Goal: Transaction & Acquisition: Obtain resource

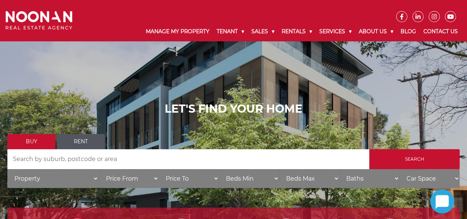
click at [78, 141] on link "Rent" at bounding box center [81, 141] width 48 height 15
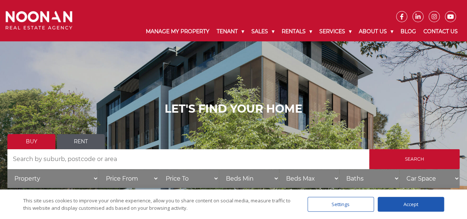
click at [420, 198] on div "Accept" at bounding box center [411, 204] width 66 height 15
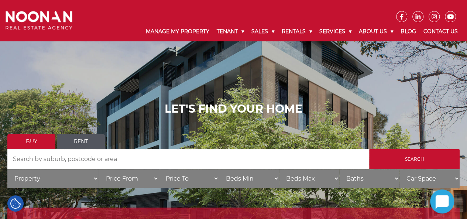
click at [77, 142] on link "Rent" at bounding box center [81, 141] width 48 height 15
click at [78, 141] on link "Rent" at bounding box center [81, 141] width 48 height 15
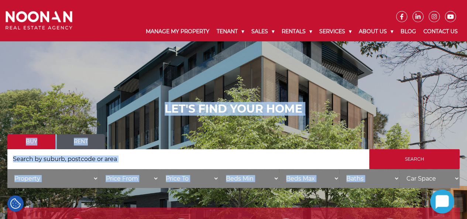
drag, startPoint x: 467, startPoint y: 36, endPoint x: 472, endPoint y: 70, distance: 34.4
click at [77, 145] on link "Rent" at bounding box center [81, 141] width 48 height 15
click at [79, 142] on link "Rent" at bounding box center [81, 141] width 48 height 15
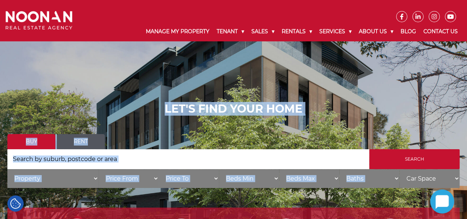
click at [79, 142] on link "Rent" at bounding box center [81, 141] width 48 height 15
click at [66, 158] on input "Search by Address" at bounding box center [188, 159] width 362 height 20
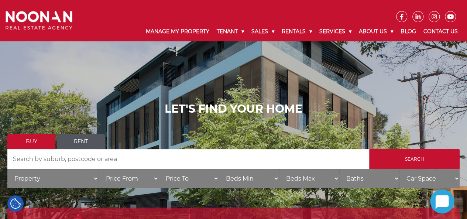
click at [86, 160] on input "Search by Address" at bounding box center [188, 159] width 362 height 20
click at [48, 162] on input "Search by Address" at bounding box center [188, 159] width 362 height 20
click at [145, 160] on input "Search by Address" at bounding box center [188, 159] width 362 height 20
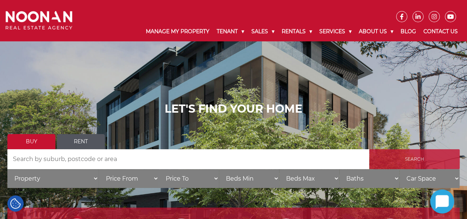
click at [421, 157] on input "Search" at bounding box center [414, 159] width 90 height 20
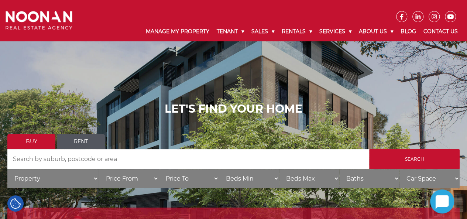
click at [92, 179] on select "Property House Villa Apartment Townhouse Duplex Semi-detached Unit Terrace Other" at bounding box center [52, 178] width 91 height 19
select select "House"
click at [7, 169] on select "Property House Villa Apartment Townhouse Duplex Semi-detached Unit Terrace Other" at bounding box center [52, 178] width 91 height 19
click at [254, 181] on select "Beds Min 1 + 2 + 3 + 4 + 5 + 6 + 7 + 8 + 9 + 10 +" at bounding box center [249, 178] width 60 height 19
select select "3"
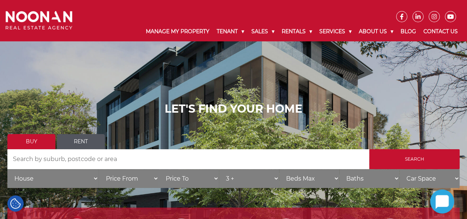
click at [219, 169] on select "Beds Min 1 + 2 + 3 + 4 + 5 + 6 + 7 + 8 + 9 + 10 +" at bounding box center [249, 178] width 60 height 19
click at [311, 181] on select "Beds Max 1 + 2 + 3 + 4 + 5 + 6 + 7 + 8 + 9 + 10 +" at bounding box center [309, 178] width 60 height 19
select select "3"
click at [279, 169] on select "Beds Max 1 + 2 + 3 + 4 + 5 + 6 + 7 + 8 + 9 + 10 +" at bounding box center [309, 178] width 60 height 19
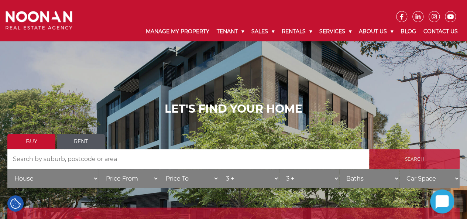
click at [433, 158] on input "Search" at bounding box center [414, 159] width 90 height 20
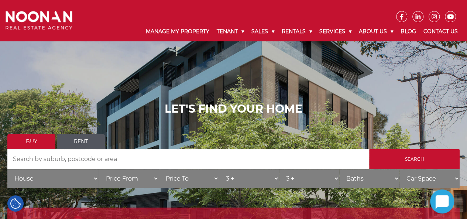
click at [429, 177] on select "Car Space 1 + 2 + 3 +" at bounding box center [429, 178] width 60 height 19
select select "1"
click at [399, 169] on select "Car Space 1 + 2 + 3 +" at bounding box center [429, 178] width 60 height 19
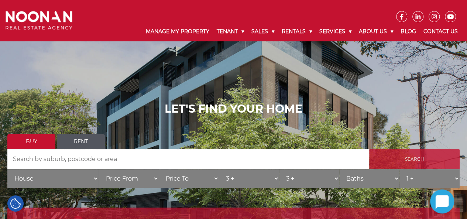
click at [414, 164] on input "Search" at bounding box center [414, 159] width 90 height 20
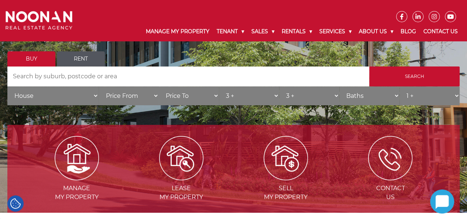
scroll to position [84, 0]
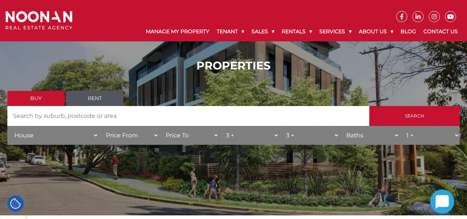
scroll to position [2, 0]
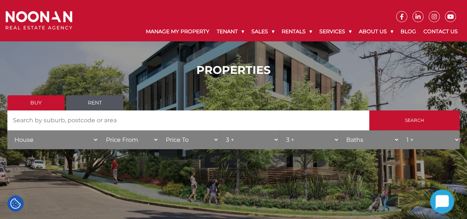
click at [71, 120] on input "Search by Address" at bounding box center [188, 120] width 362 height 20
click at [78, 124] on input "punchbowl" at bounding box center [188, 120] width 362 height 20
click at [63, 119] on input "punchbowlbaks" at bounding box center [188, 120] width 362 height 20
type input "punchbowl"
click at [75, 120] on input "punchbowl" at bounding box center [188, 120] width 362 height 20
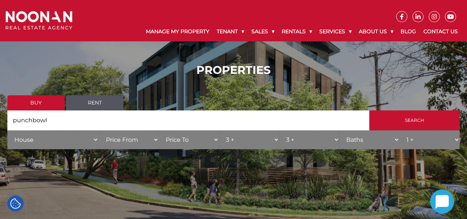
click at [312, 120] on input "punchbowl" at bounding box center [188, 120] width 362 height 20
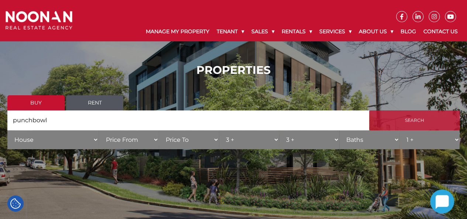
click at [413, 119] on input "Search" at bounding box center [414, 120] width 90 height 20
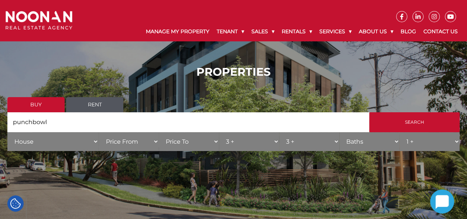
click at [80, 123] on input "punchbowl" at bounding box center [188, 122] width 362 height 20
drag, startPoint x: 80, startPoint y: 123, endPoint x: 0, endPoint y: 127, distance: 80.6
click at [0, 127] on div "PROPERTIES Buy Rent Search Search by Address punchbowl House Category Property …" at bounding box center [233, 110] width 467 height 113
type input "a"
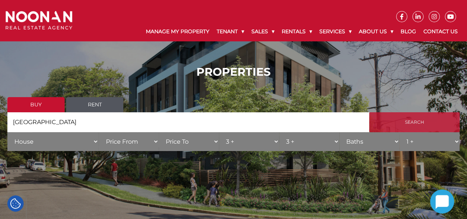
type input "nsw"
click at [413, 119] on input "Search" at bounding box center [414, 122] width 90 height 20
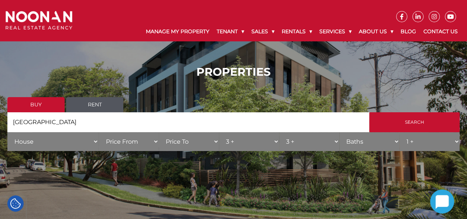
click at [37, 104] on link "Buy" at bounding box center [35, 104] width 57 height 15
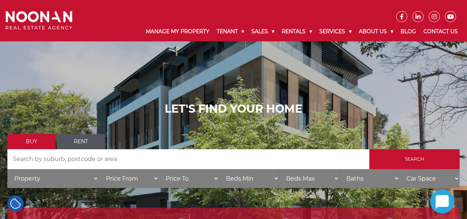
click at [85, 137] on link "Rent" at bounding box center [81, 141] width 48 height 15
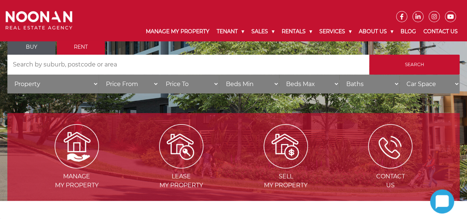
scroll to position [44, 0]
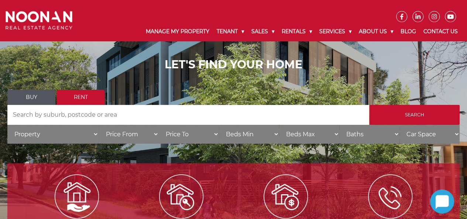
click at [260, 135] on select "Beds Min 1 + 2 + 3 + 4 + 5 + 6 + 7 + 8 + 9 + 10 +" at bounding box center [249, 134] width 60 height 19
select select "3"
click at [219, 125] on select "Beds Min 1 + 2 + 3 + 4 + 5 + 6 + 7 + 8 + 9 + 10 +" at bounding box center [249, 134] width 60 height 19
click at [318, 130] on select "Beds Max 1 + 2 + 3 + 4 + 5 + 6 + 7 + 8 + 9 + 10 +" at bounding box center [309, 134] width 60 height 19
select select "3"
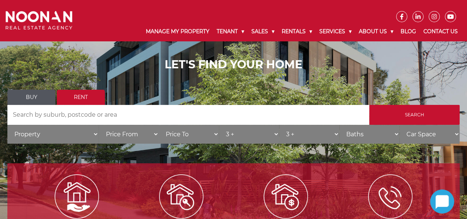
click at [279, 125] on select "Beds Max 1 + 2 + 3 + 4 + 5 + 6 + 7 + 8 + 9 + 10 +" at bounding box center [309, 134] width 60 height 19
click at [379, 131] on select "Baths 1 + 2 + 3 +" at bounding box center [369, 134] width 60 height 19
click at [430, 129] on select "Car Space 1 + 2 + 3 +" at bounding box center [429, 134] width 60 height 19
select select "1"
click at [399, 125] on select "Car Space 1 + 2 + 3 +" at bounding box center [429, 134] width 60 height 19
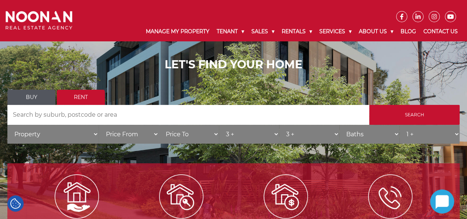
click at [210, 135] on select "Price To $50 $100 $150 $200 $250 $300 $350 $400 $450 $500 $550 $600 $650 $700 $…" at bounding box center [189, 134] width 60 height 19
click at [83, 133] on select "Property House Unit Apartment Other Villa Duplex Semi-detached Townhouse Terrac…" at bounding box center [52, 134] width 91 height 19
select select "House"
click at [7, 125] on select "Property House Unit Apartment Other Villa Duplex Semi-detached Townhouse Terrac…" at bounding box center [52, 134] width 91 height 19
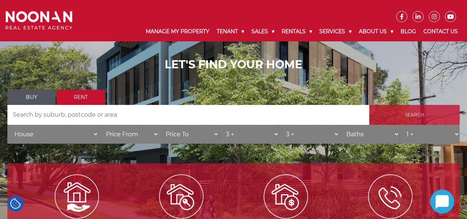
click at [431, 111] on input "Search" at bounding box center [414, 115] width 90 height 20
